Goal: Find specific page/section: Find specific page/section

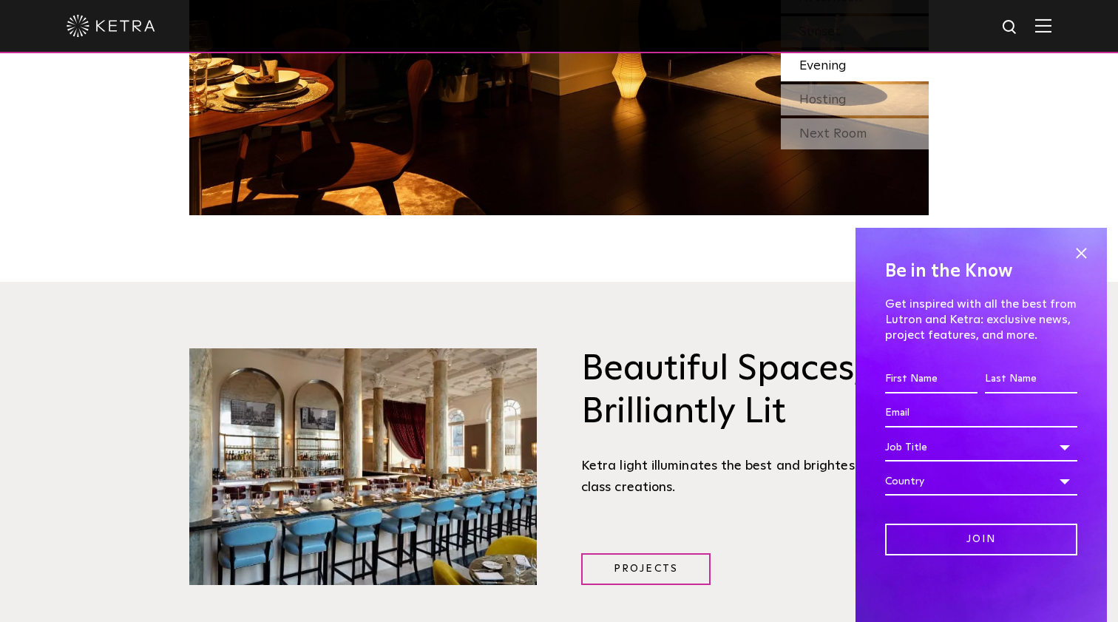
scroll to position [1640, 0]
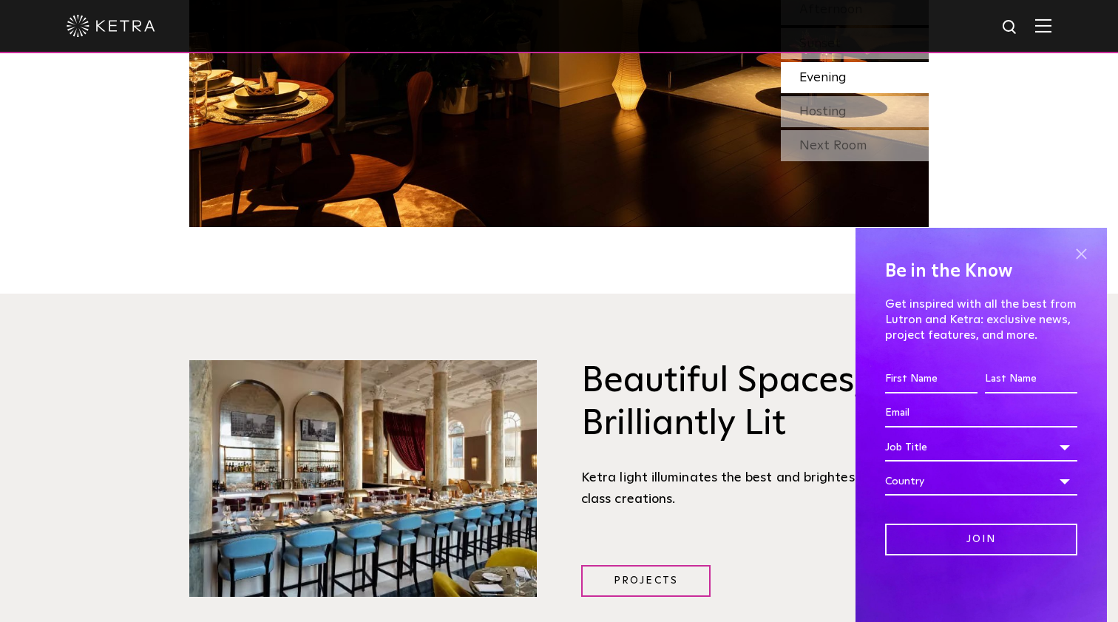
click at [1079, 249] on span at bounding box center [1081, 254] width 22 height 22
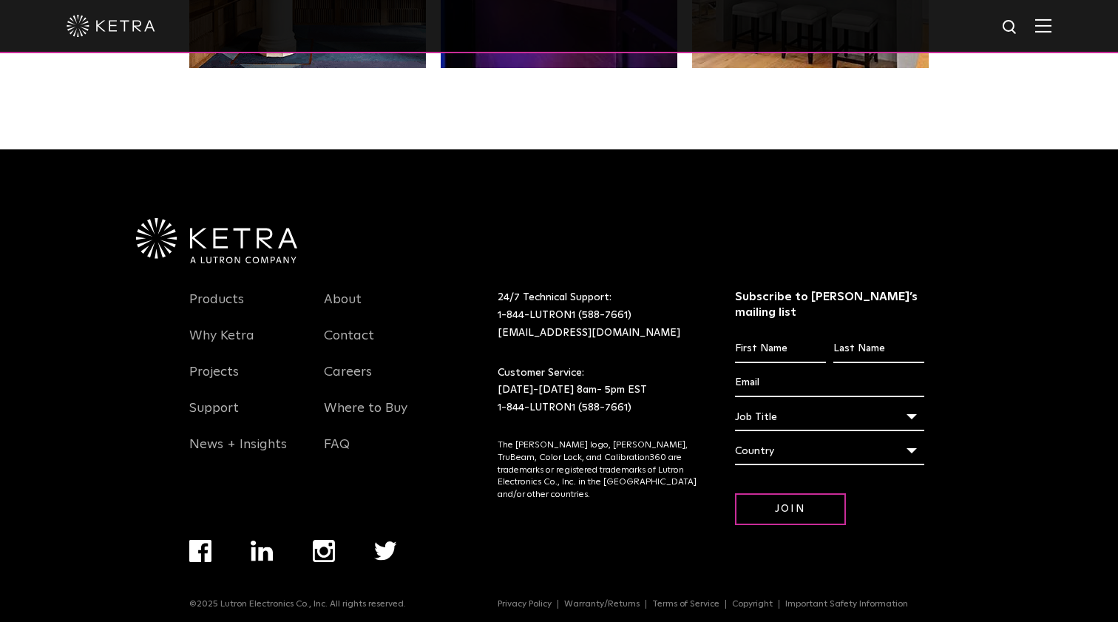
scroll to position [3105, 0]
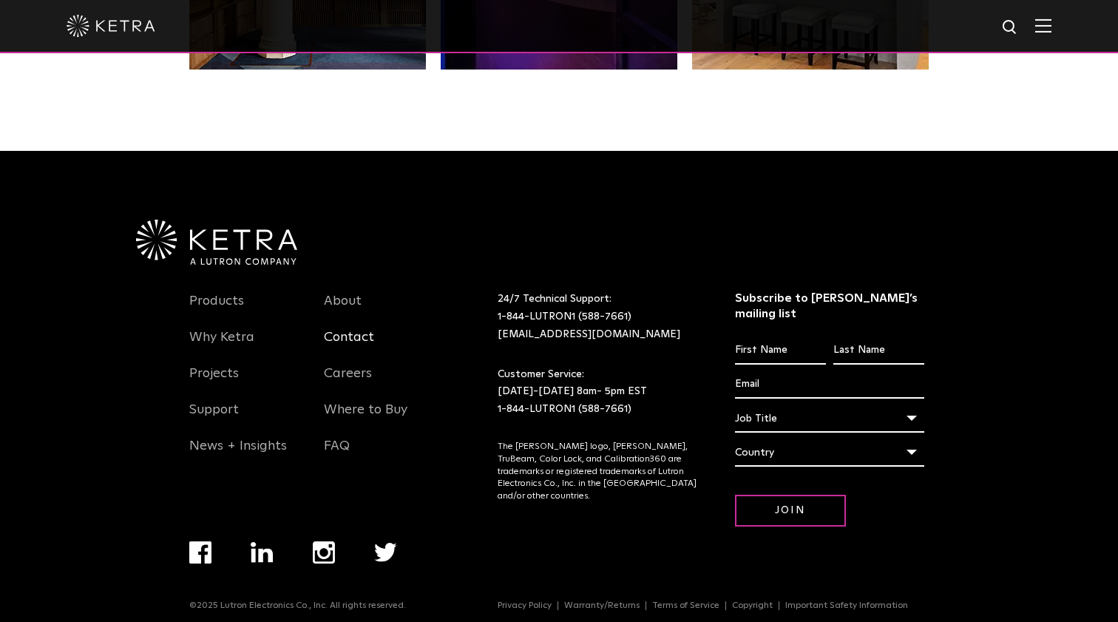
click at [340, 337] on link "Contact" at bounding box center [349, 346] width 50 height 34
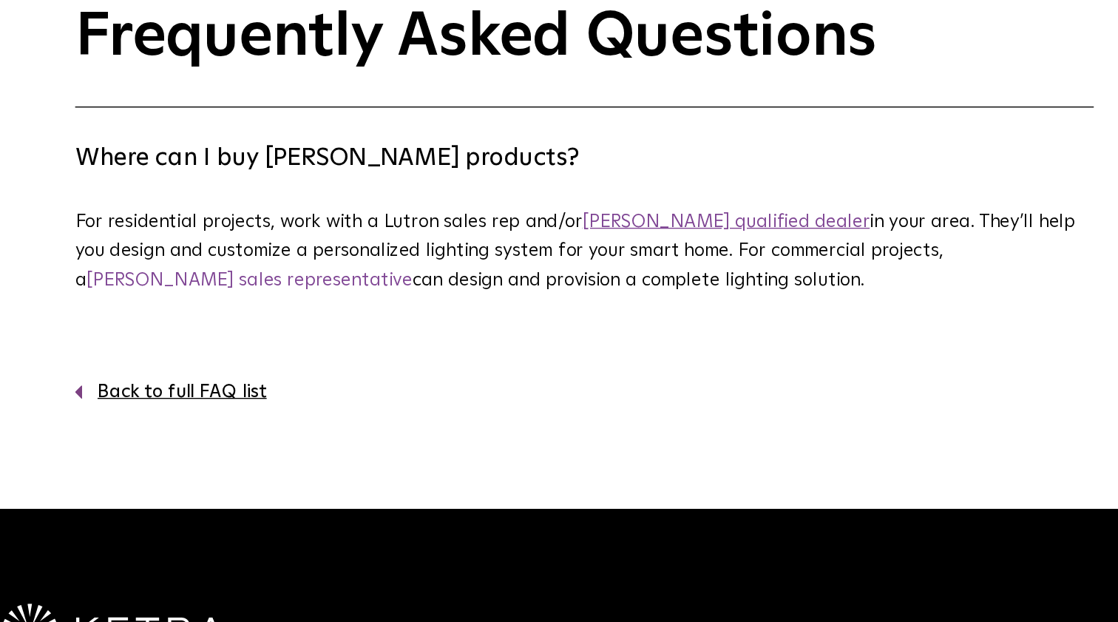
click at [558, 255] on link "[PERSON_NAME] qualified dealer" at bounding box center [662, 261] width 209 height 13
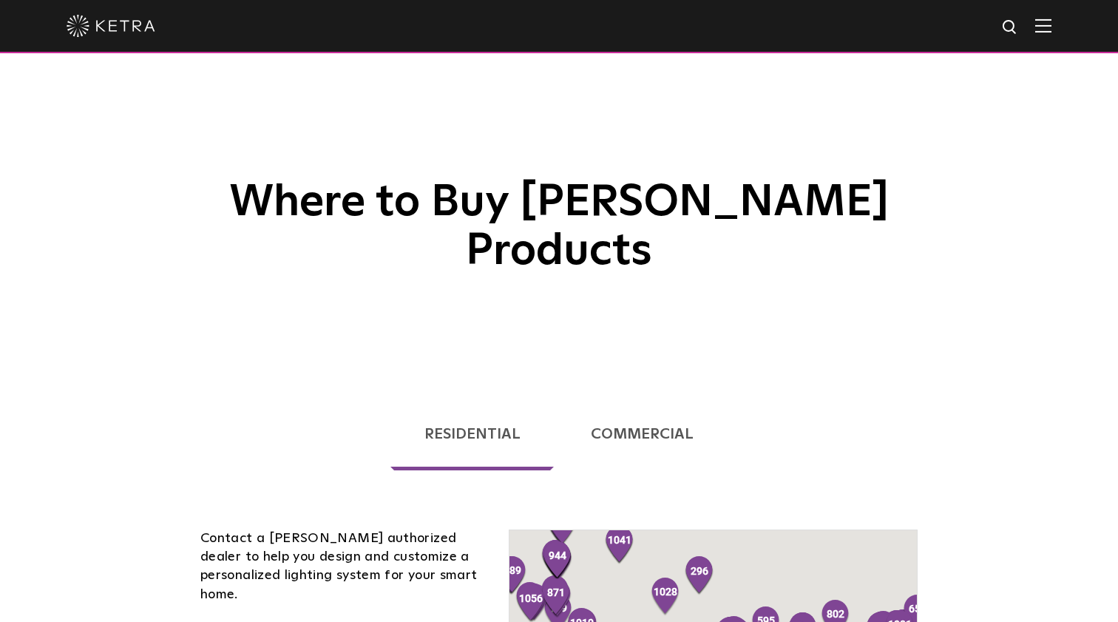
scroll to position [277, 0]
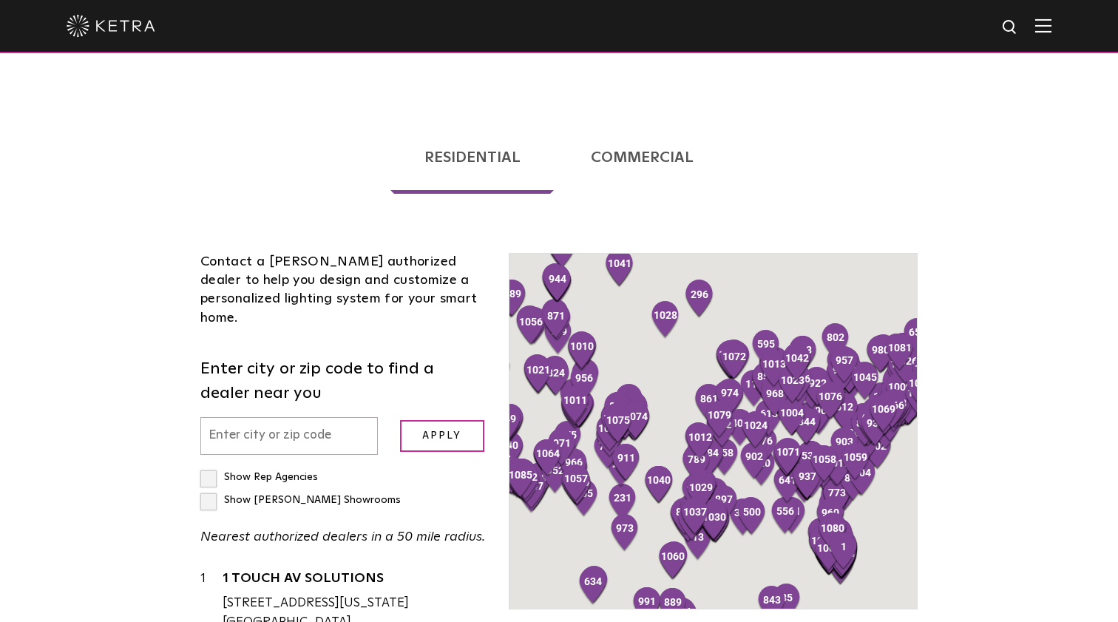
click at [322, 417] on input "text" at bounding box center [289, 436] width 178 height 38
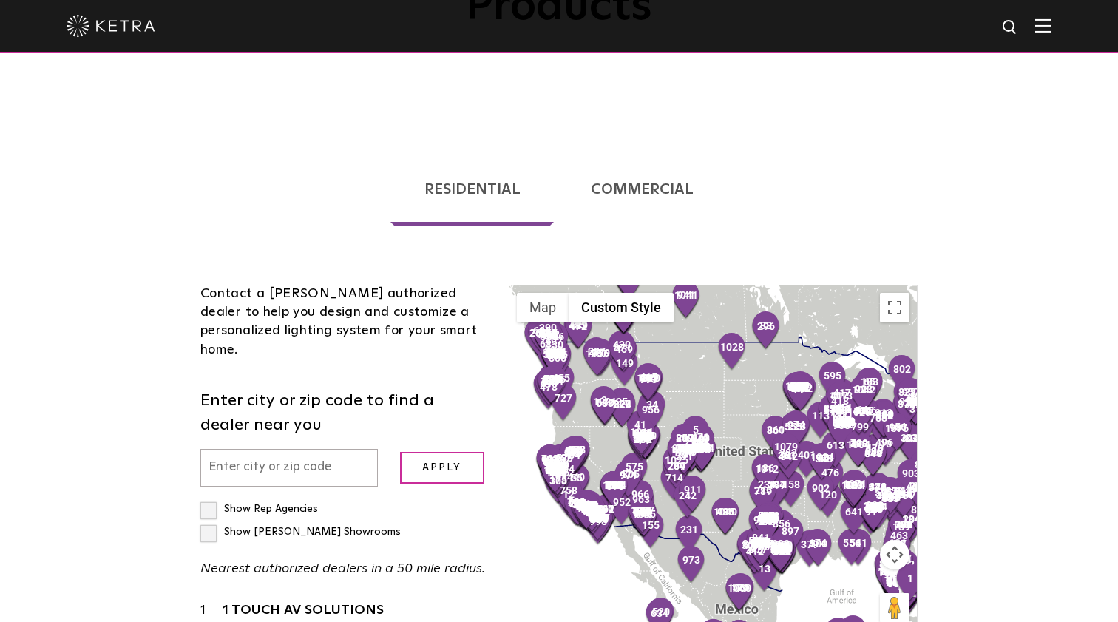
scroll to position [249, 0]
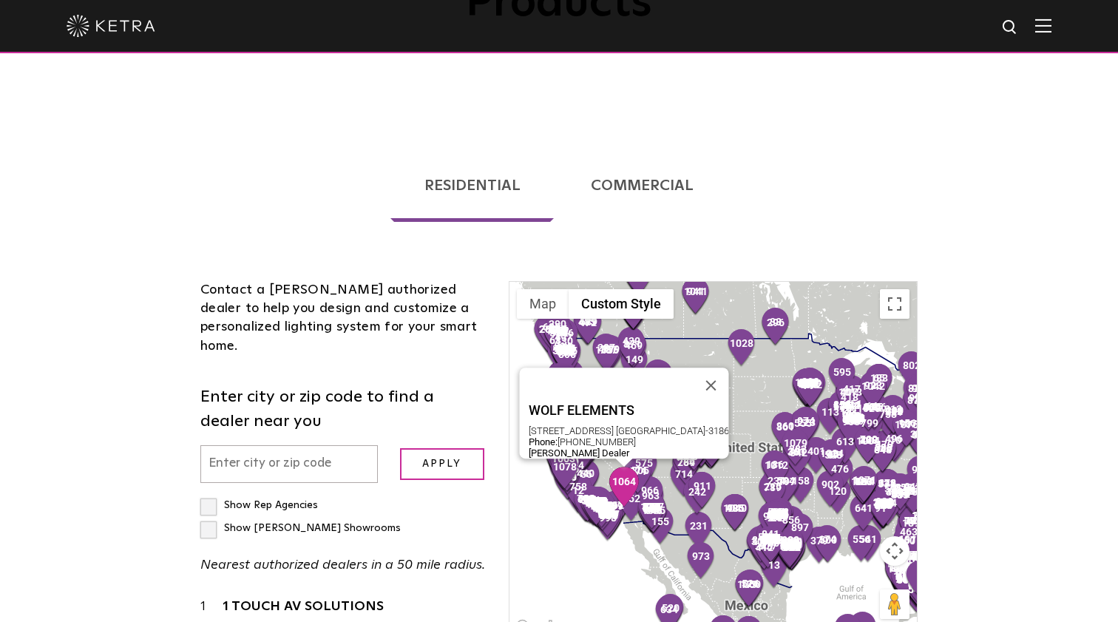
click at [610, 467] on img "1064" at bounding box center [624, 487] width 31 height 40
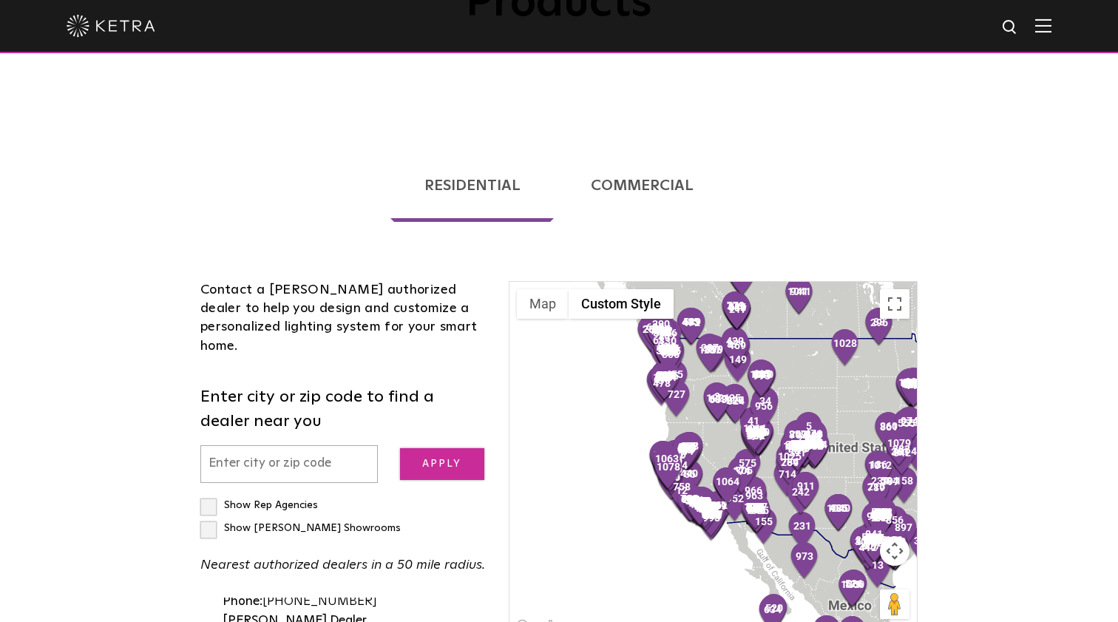
scroll to position [111650, 0]
click at [335, 445] on input "text" at bounding box center [289, 464] width 178 height 38
type input "89117"
click at [442, 448] on input "Apply" at bounding box center [442, 464] width 84 height 32
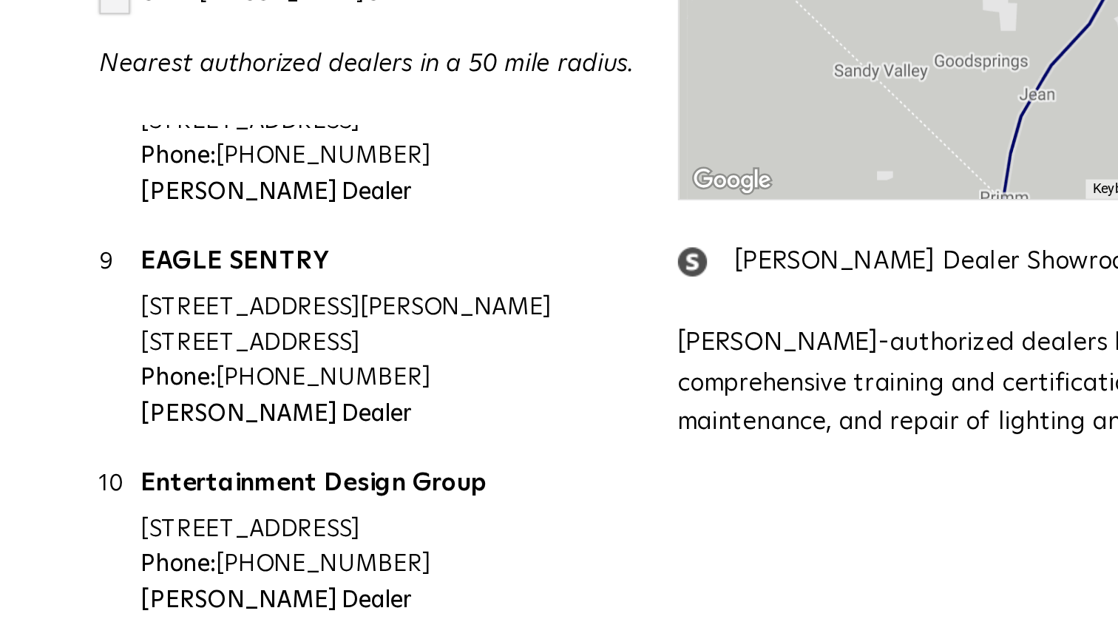
scroll to position [853, 0]
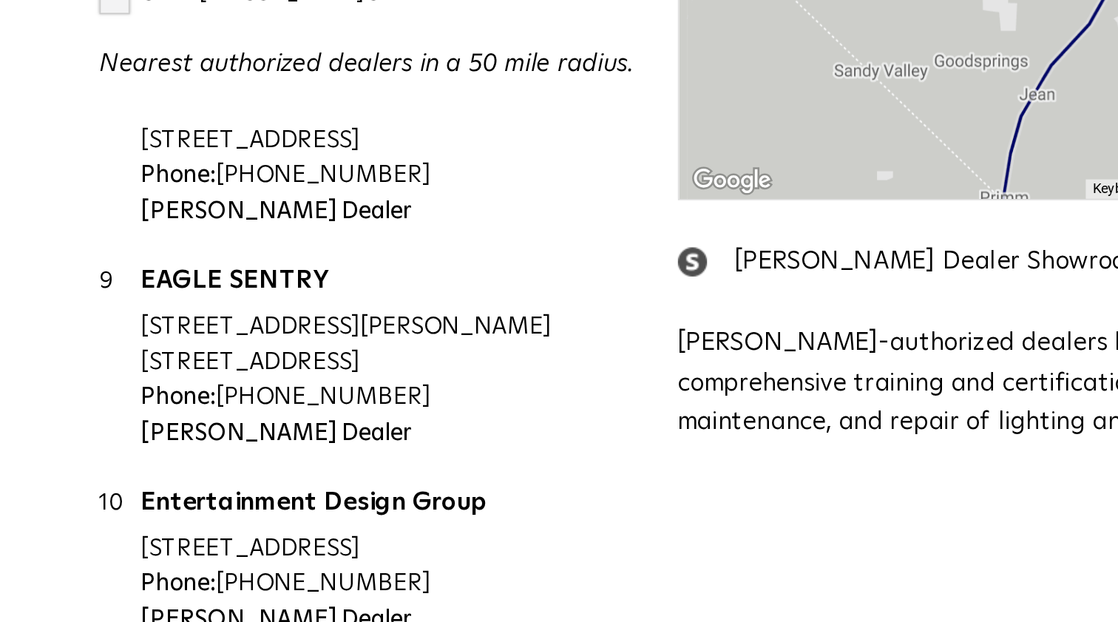
click at [223, 438] on div "Entertainment Design Group [STREET_ADDRESS] Phone: [PHONE_NUMBER] [PERSON_NAME]…" at bounding box center [355, 478] width 264 height 81
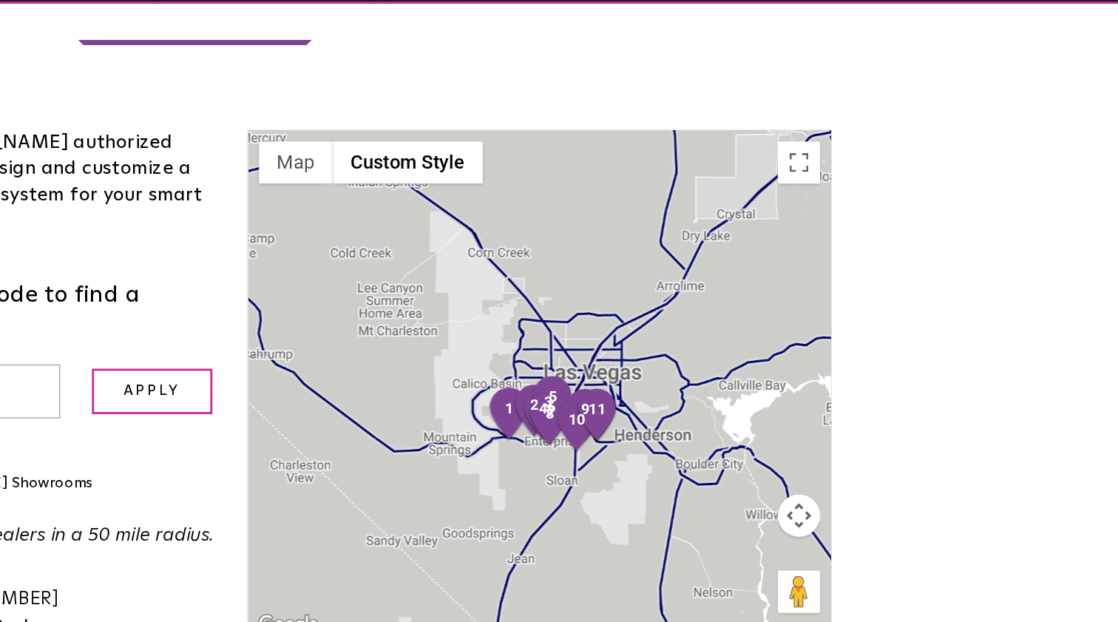
scroll to position [388, 0]
click at [880, 149] on button "Toggle fullscreen view" at bounding box center [895, 164] width 30 height 30
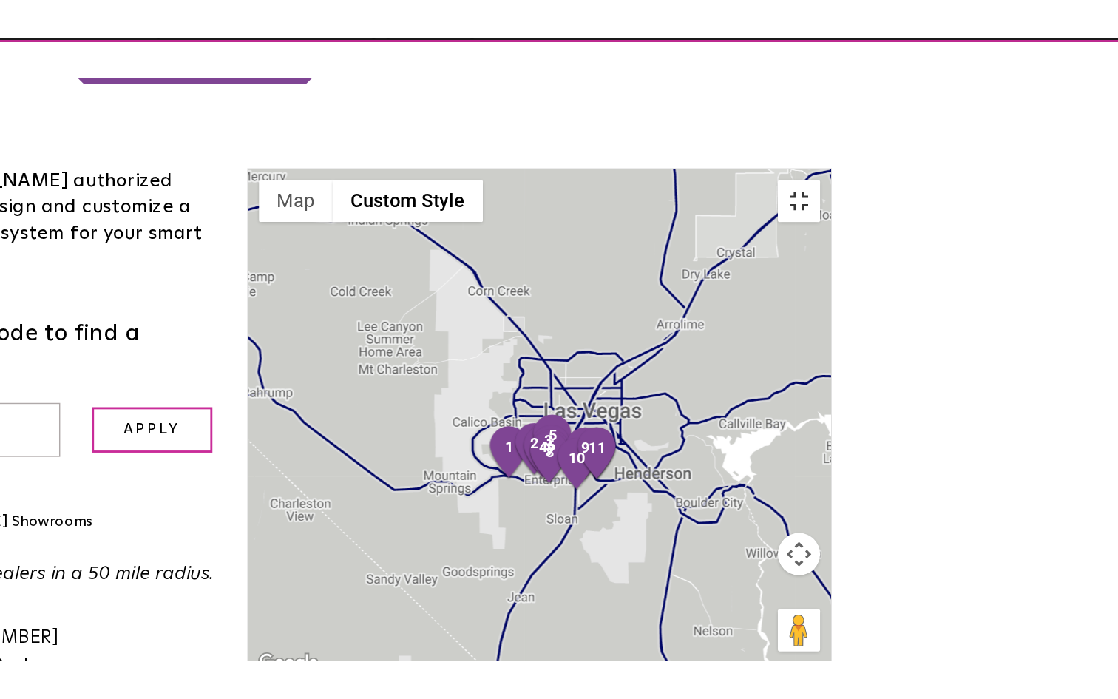
scroll to position [628, 0]
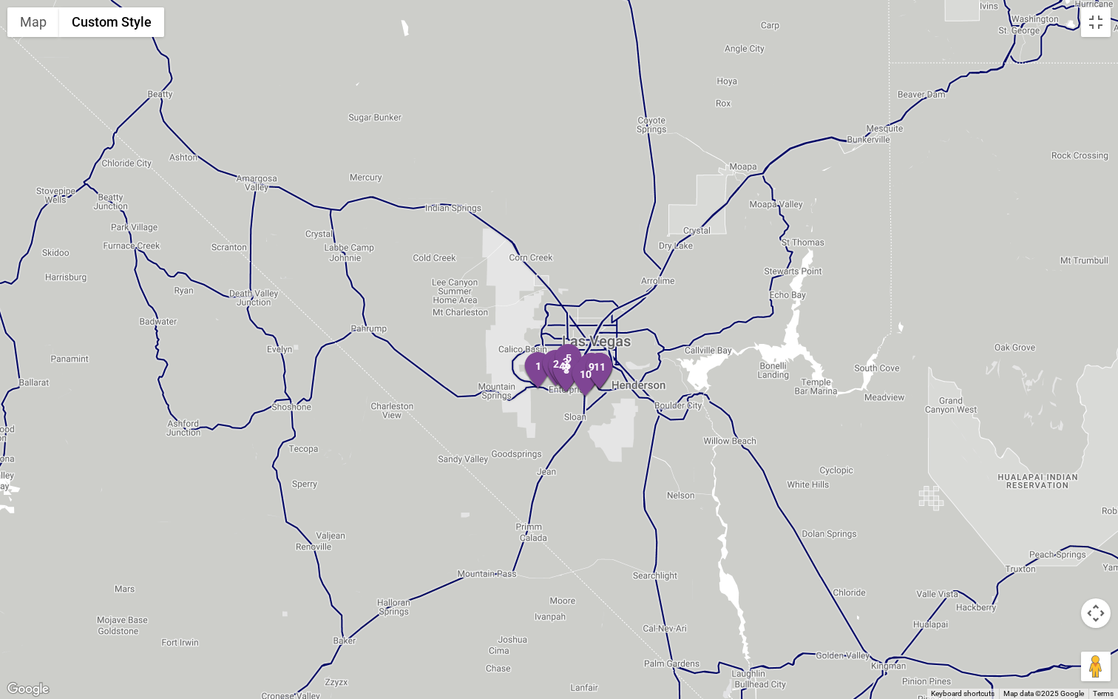
click at [704, 461] on div at bounding box center [559, 349] width 1118 height 699
click at [691, 428] on div at bounding box center [559, 349] width 1118 height 699
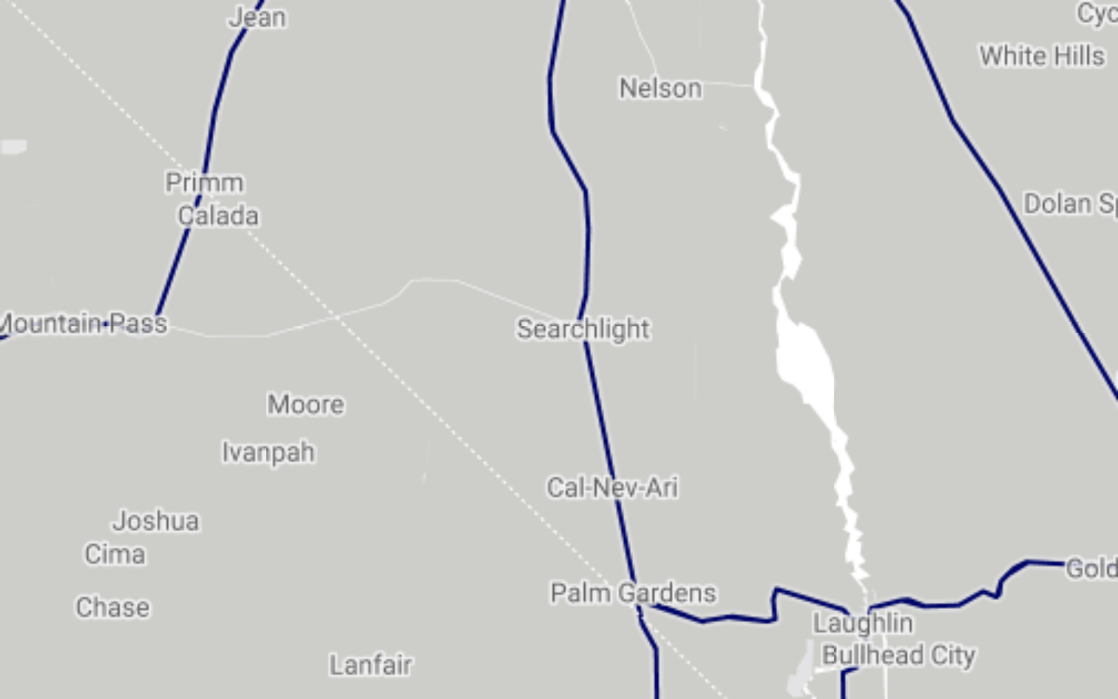
scroll to position [624, 0]
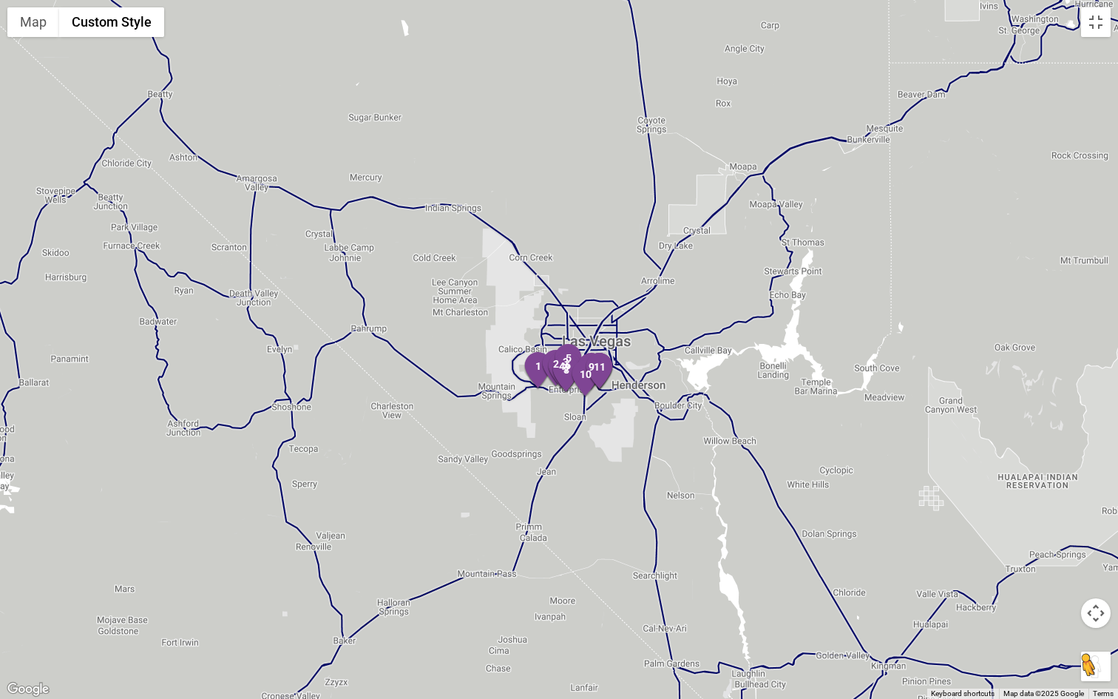
click at [1092, 621] on button "Drag Pegman onto the map to open Street View" at bounding box center [1096, 667] width 30 height 30
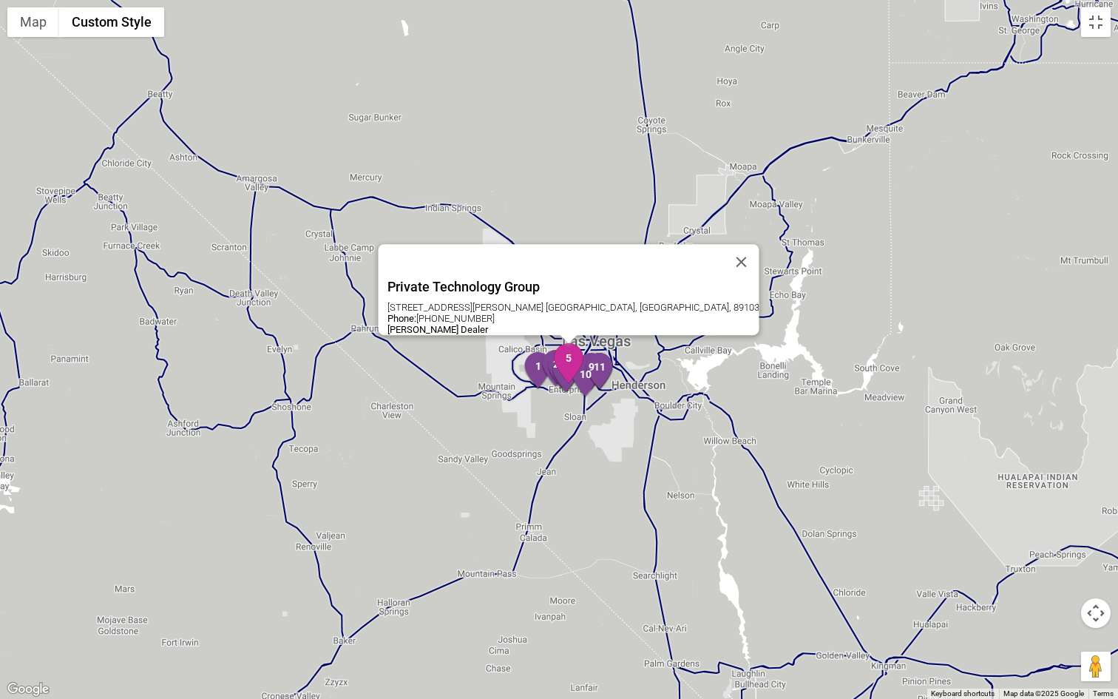
click at [577, 368] on img "5" at bounding box center [568, 363] width 31 height 40
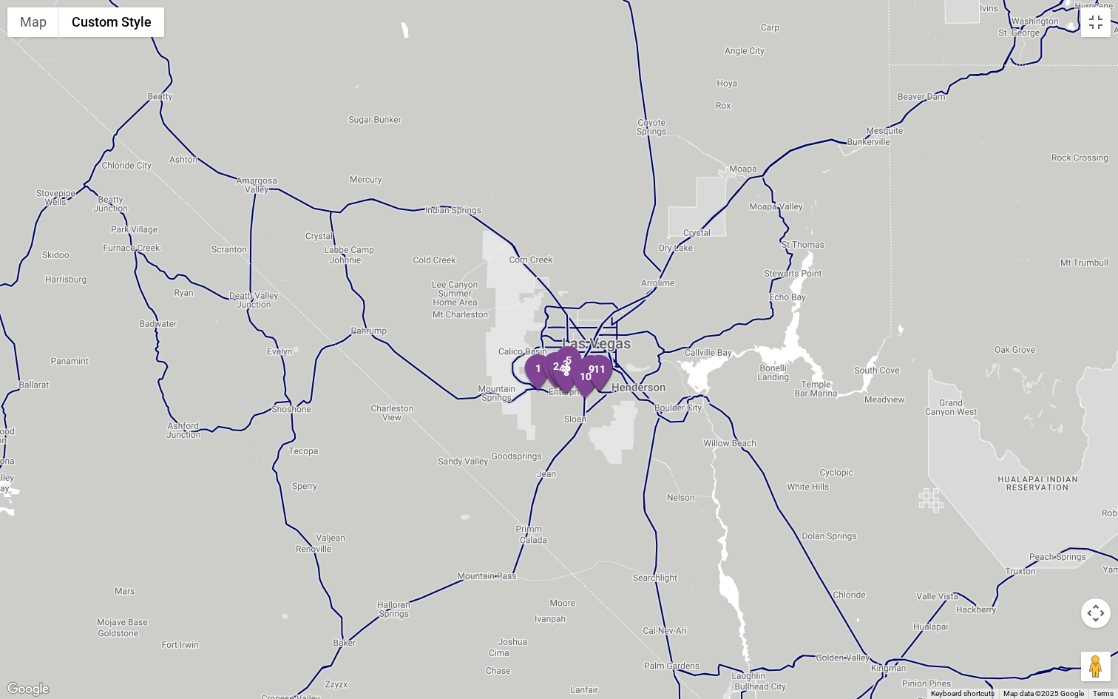
click at [578, 406] on div at bounding box center [559, 349] width 1118 height 699
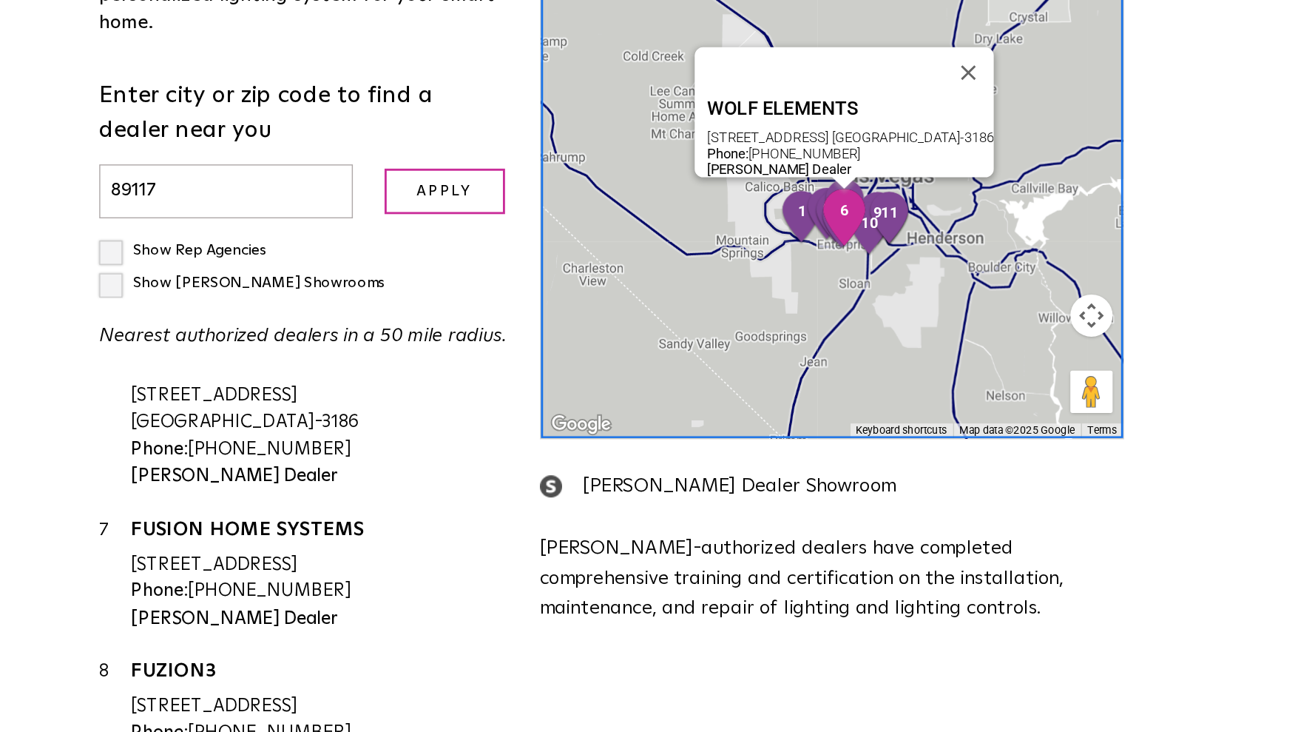
scroll to position [678, 0]
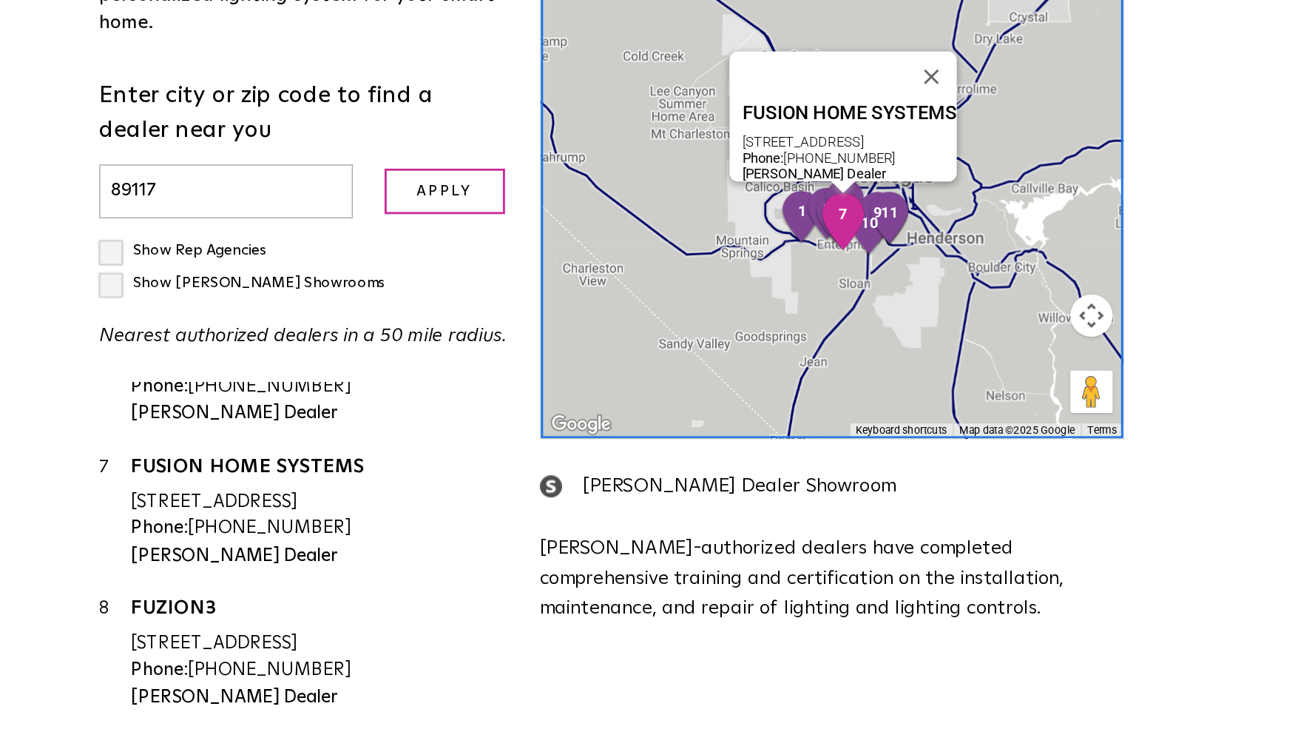
click at [321, 485] on div "[STREET_ADDRESS]" at bounding box center [453, 494] width 264 height 19
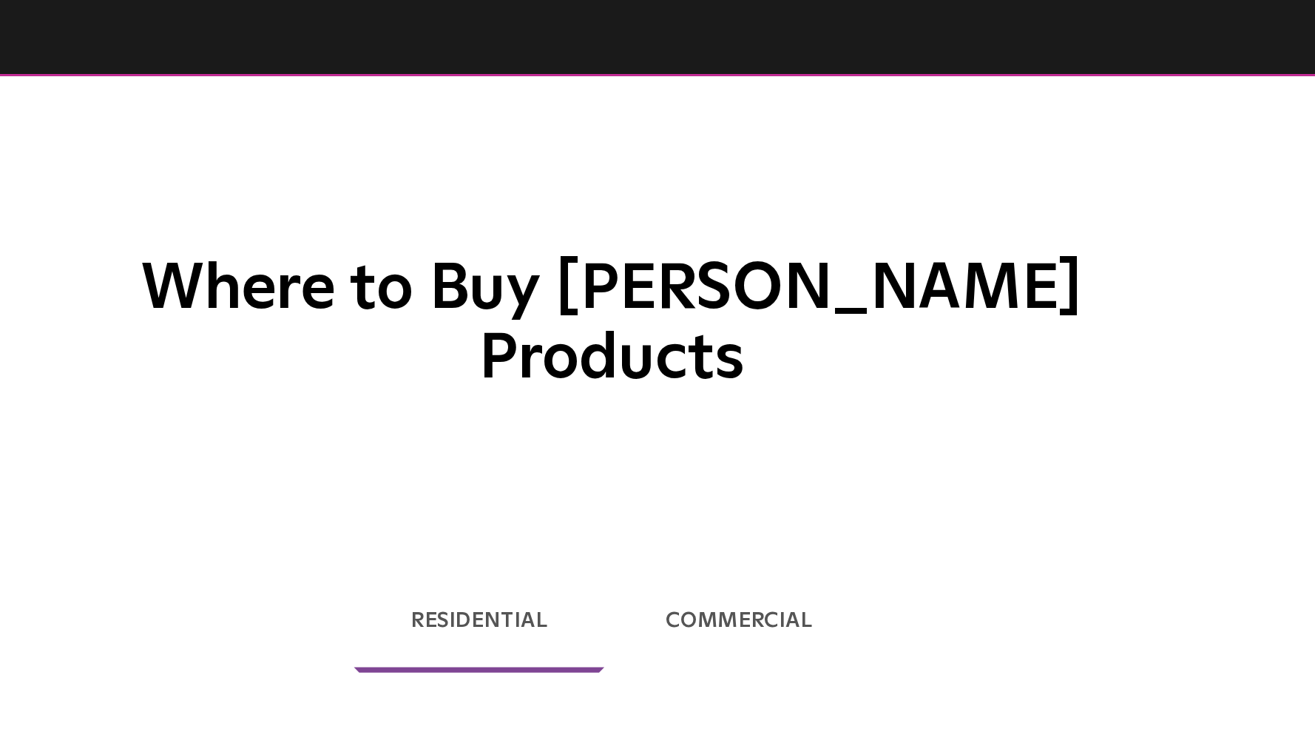
scroll to position [0, 0]
